Goal: Task Accomplishment & Management: Use online tool/utility

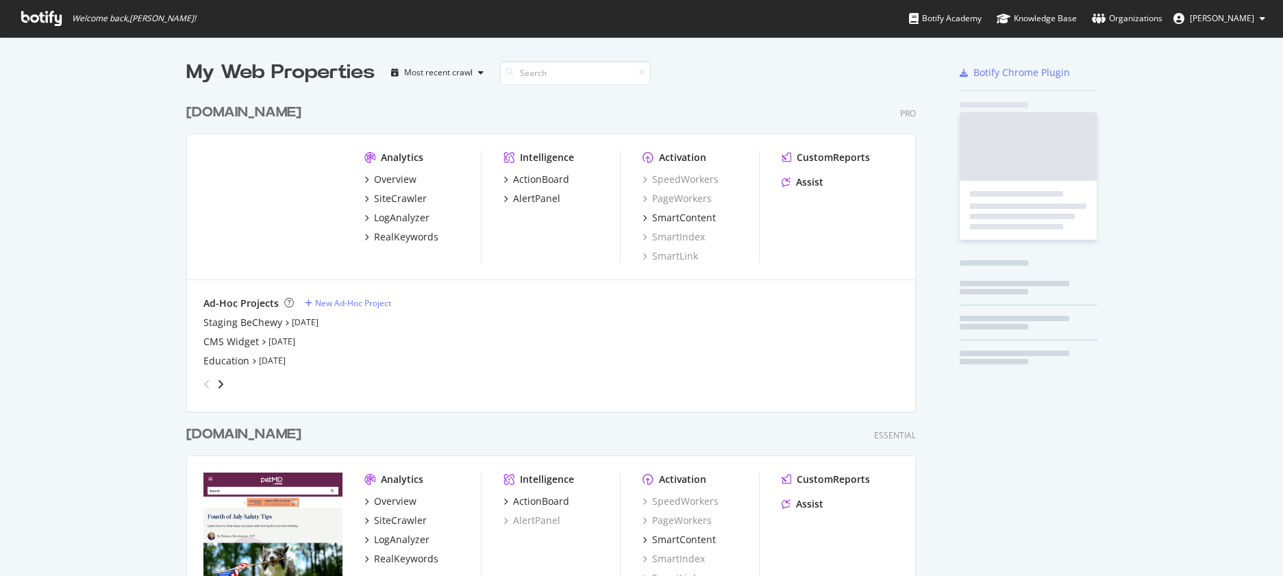
scroll to position [634, 730]
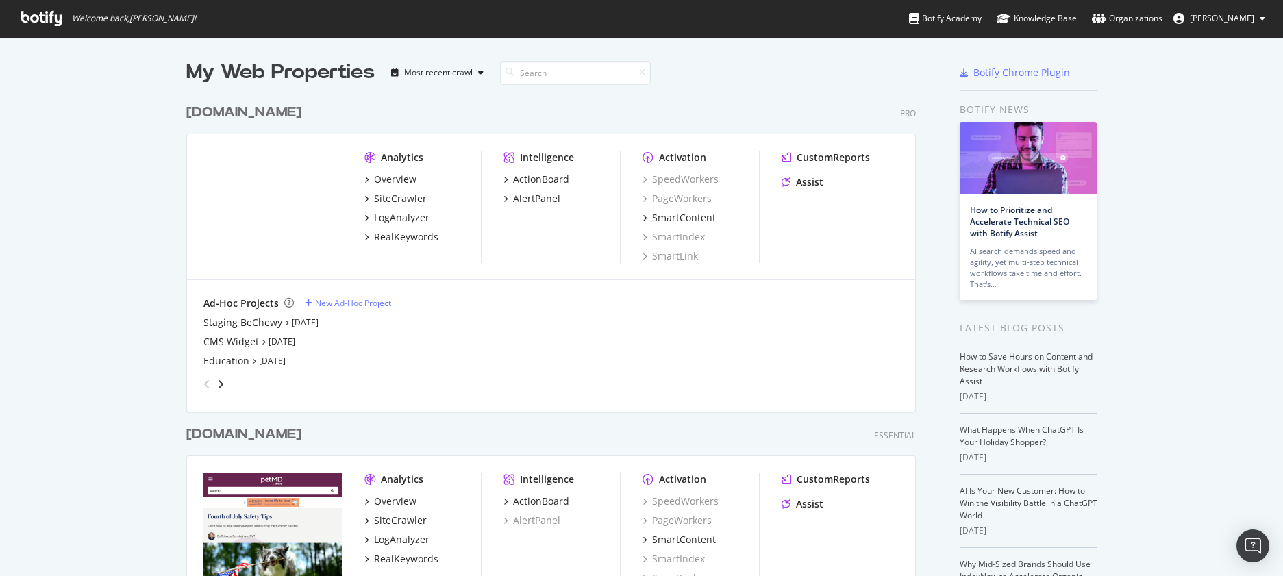
click at [762, 66] on div "My Web Properties Most recent crawl" at bounding box center [510, 72] width 649 height 27
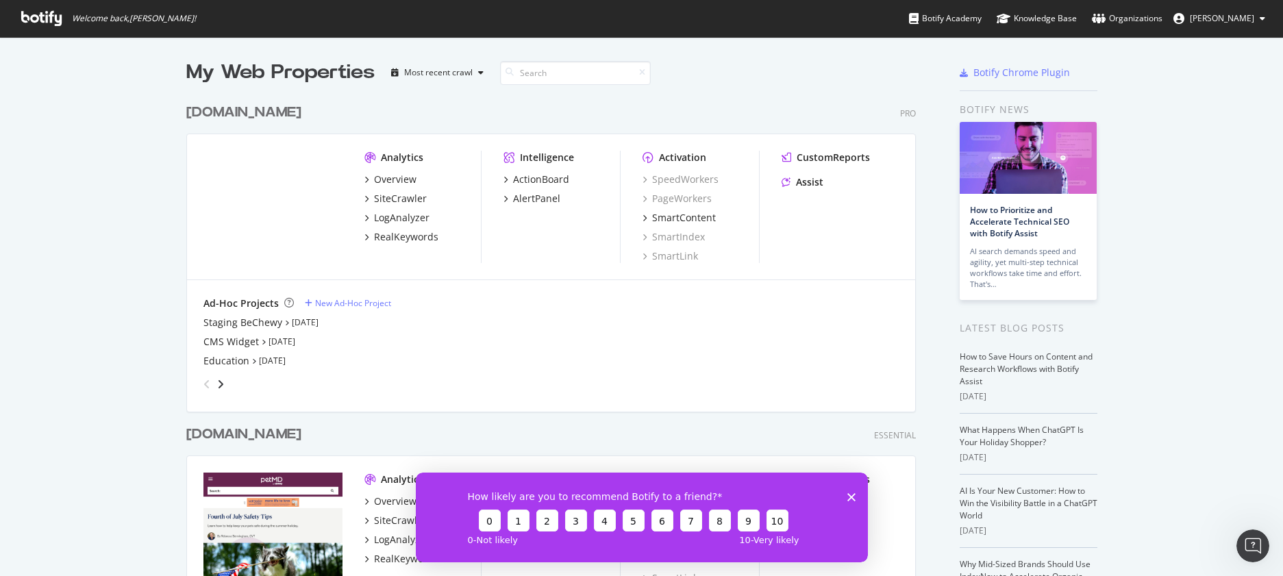
scroll to position [0, 0]
click at [132, 290] on div "My Web Properties Most recent crawl [DOMAIN_NAME] Pro Analytics Overview SiteCr…" at bounding box center [641, 394] width 1283 height 715
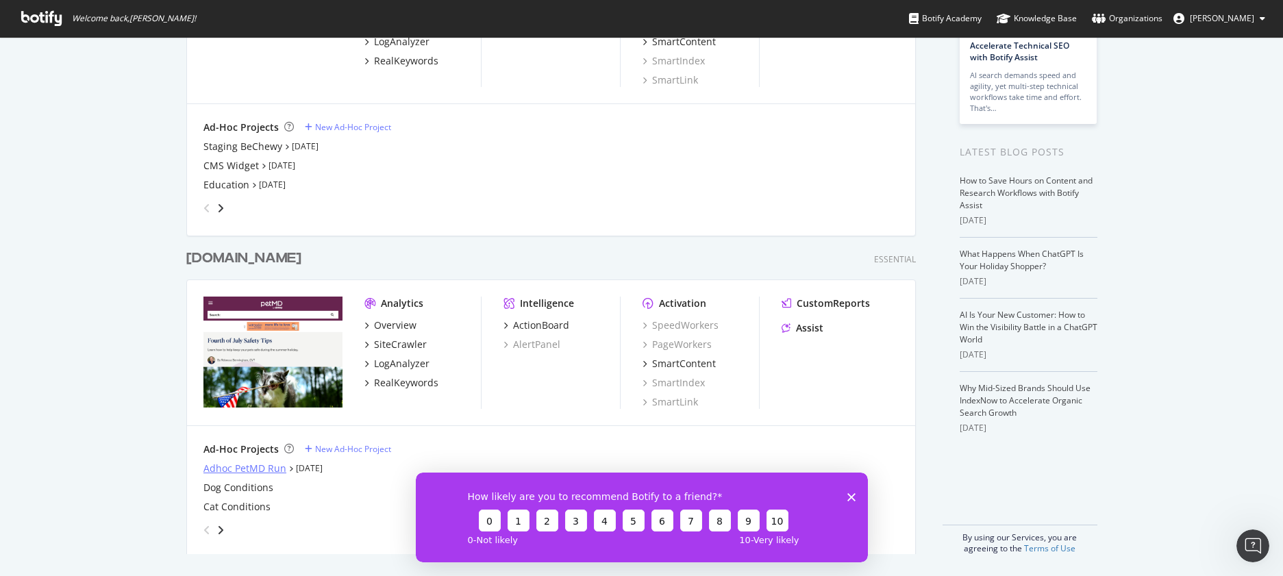
click at [275, 469] on div "Adhoc PetMD Run" at bounding box center [244, 469] width 83 height 14
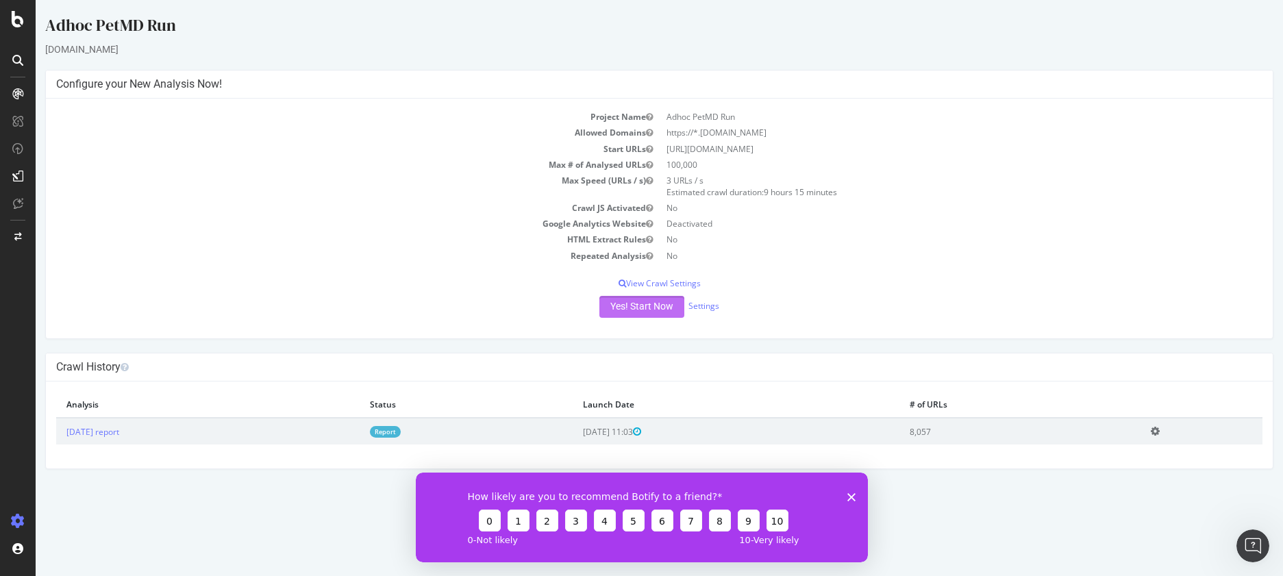
click at [623, 309] on button "Yes! Start Now" at bounding box center [641, 307] width 85 height 22
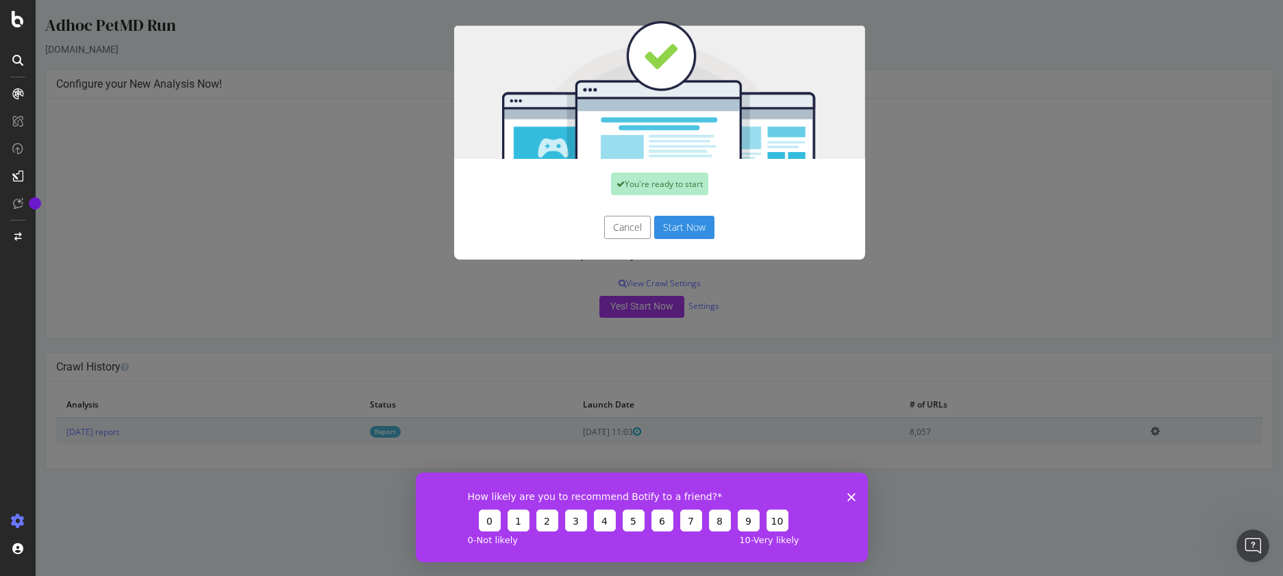
click at [678, 222] on button "Start Now" at bounding box center [684, 227] width 60 height 23
